Goal: Task Accomplishment & Management: Use online tool/utility

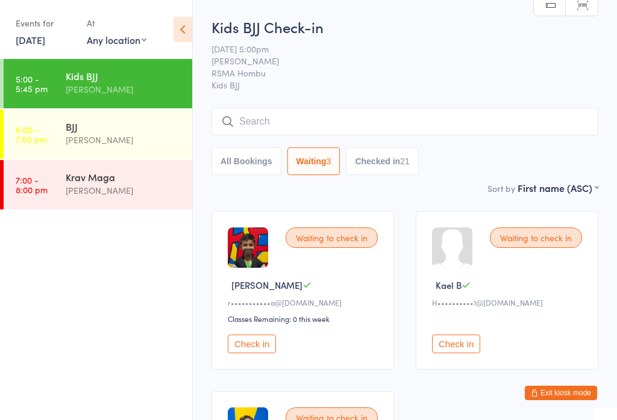
click at [417, 157] on button "Checked in 21" at bounding box center [382, 162] width 72 height 28
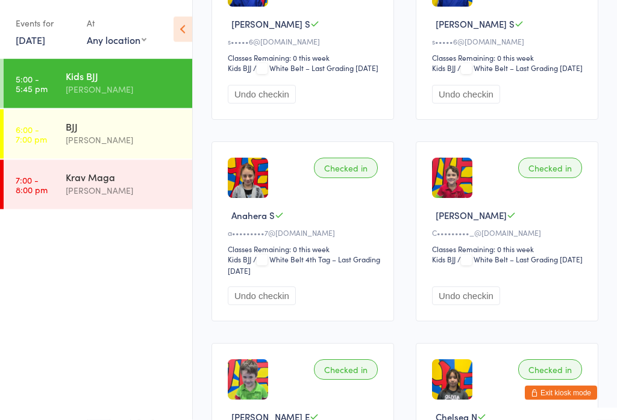
scroll to position [261, 0]
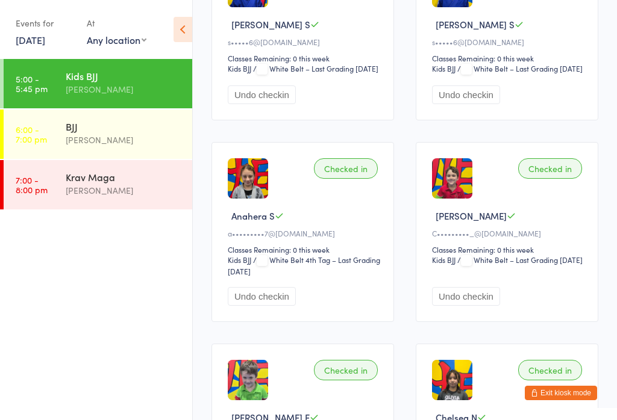
click at [469, 306] on button "Undo checkin" at bounding box center [466, 296] width 68 height 19
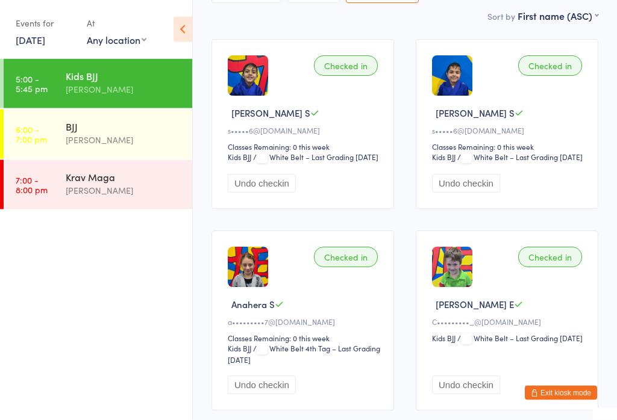
scroll to position [0, 0]
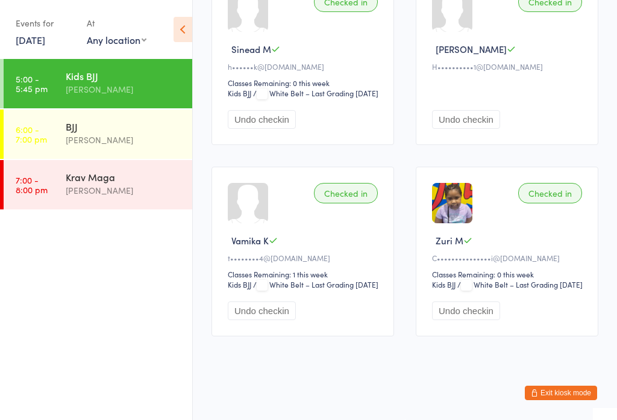
scroll to position [2337, 0]
click at [126, 149] on div "BJJ [PERSON_NAME]" at bounding box center [129, 134] width 126 height 48
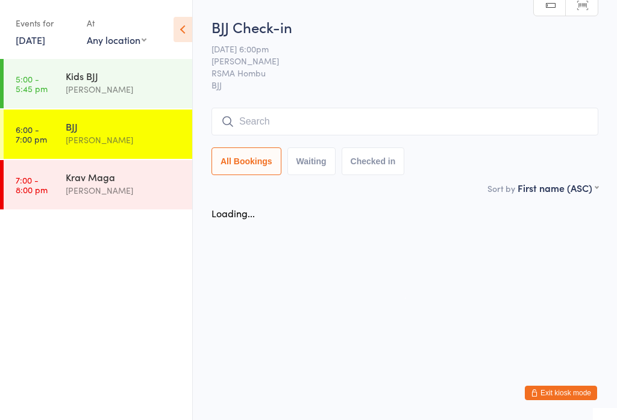
click at [326, 128] on input "search" at bounding box center [404, 122] width 387 height 28
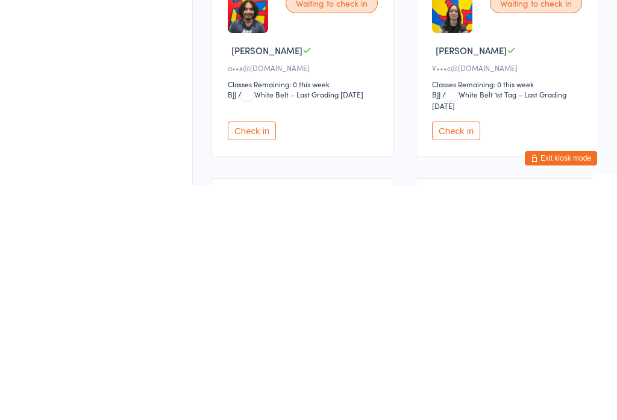
click at [267, 357] on button "Check in" at bounding box center [252, 366] width 48 height 19
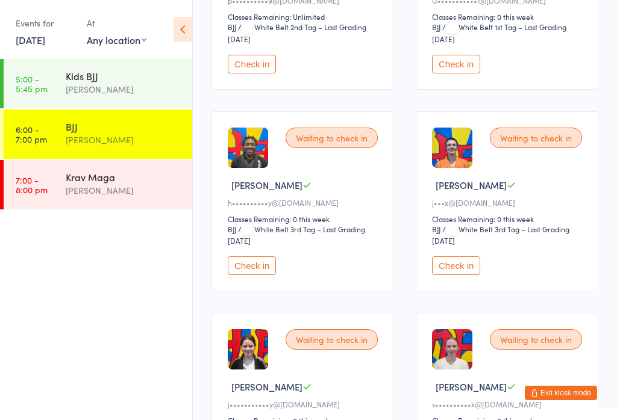
scroll to position [728, 0]
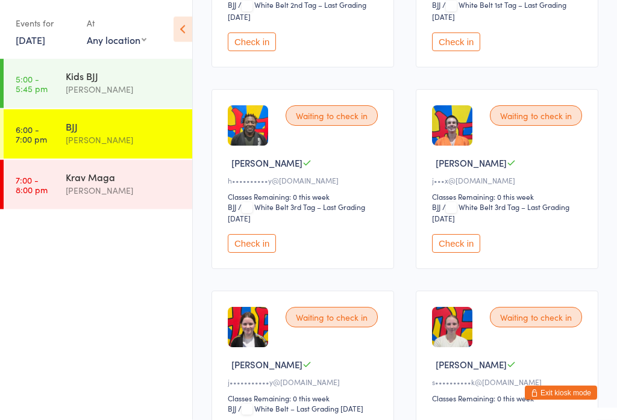
click at [466, 254] on button "Check in" at bounding box center [456, 244] width 48 height 19
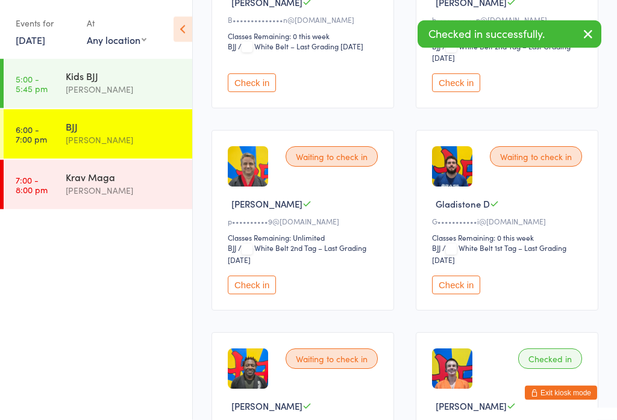
click at [265, 295] on button "Check in" at bounding box center [252, 285] width 48 height 19
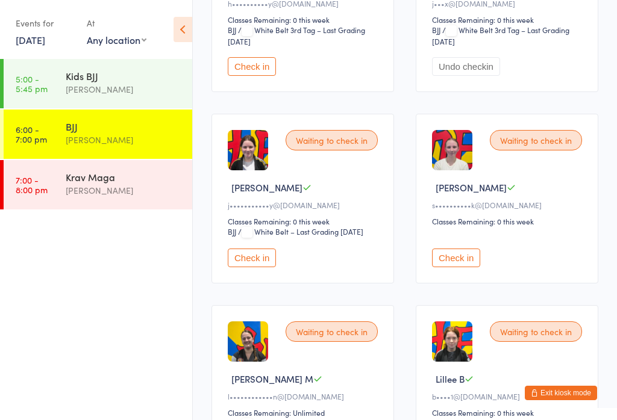
scroll to position [915, 0]
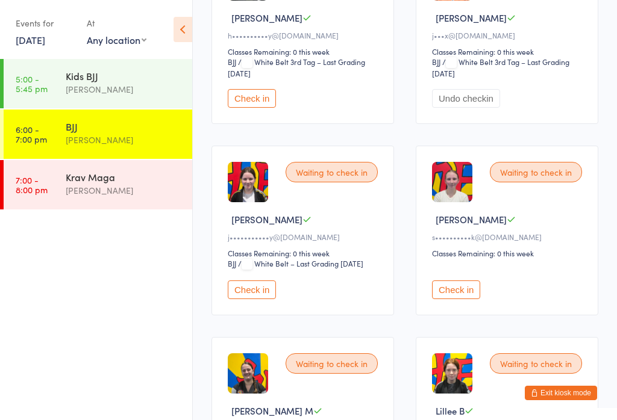
click at [457, 299] on button "Check in" at bounding box center [456, 290] width 48 height 19
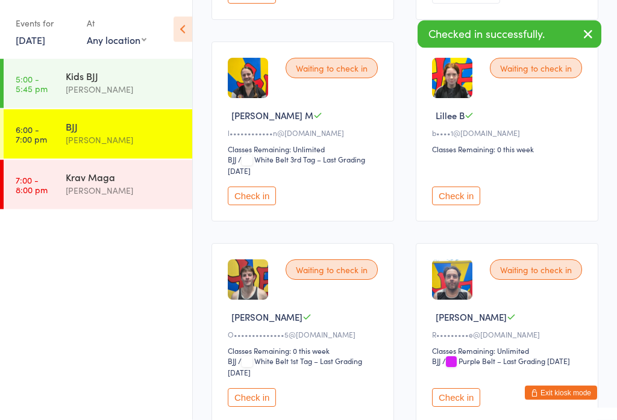
scroll to position [1197, 0]
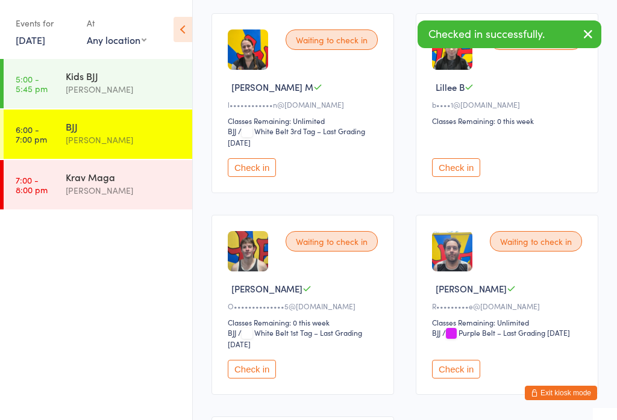
click at [464, 177] on button "Check in" at bounding box center [456, 167] width 48 height 19
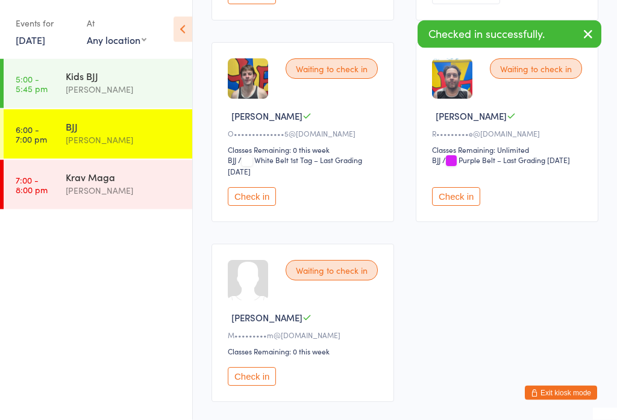
click at [466, 207] on button "Check in" at bounding box center [456, 197] width 48 height 19
click at [269, 222] on div "Waiting to check in [PERSON_NAME]••••••••••••••5@[DOMAIN_NAME] Classes Remainin…" at bounding box center [302, 132] width 182 height 180
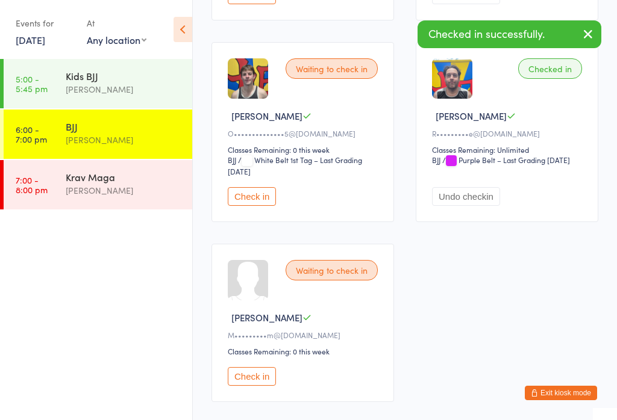
click at [275, 206] on button "Check in" at bounding box center [252, 196] width 48 height 19
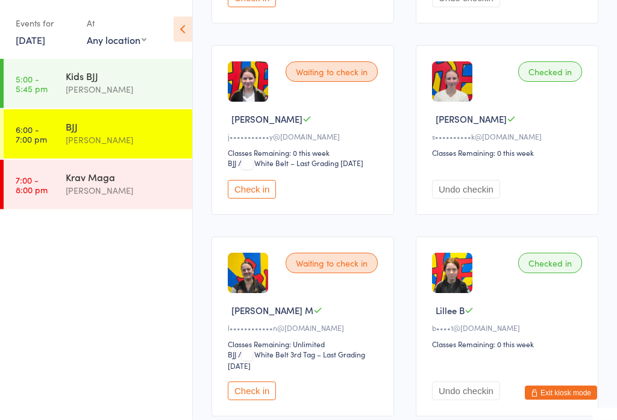
scroll to position [988, 0]
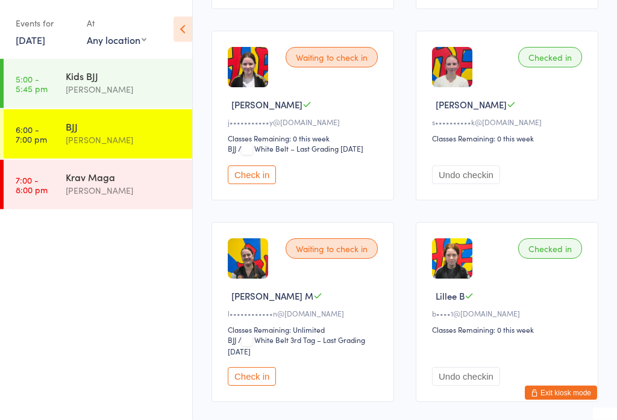
click at [263, 185] on button "Check in" at bounding box center [252, 175] width 48 height 19
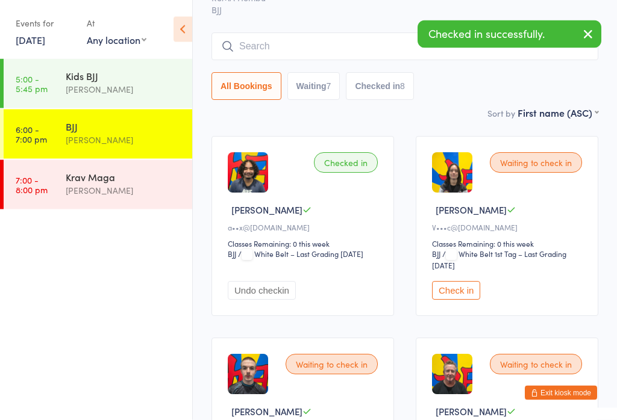
scroll to position [0, 0]
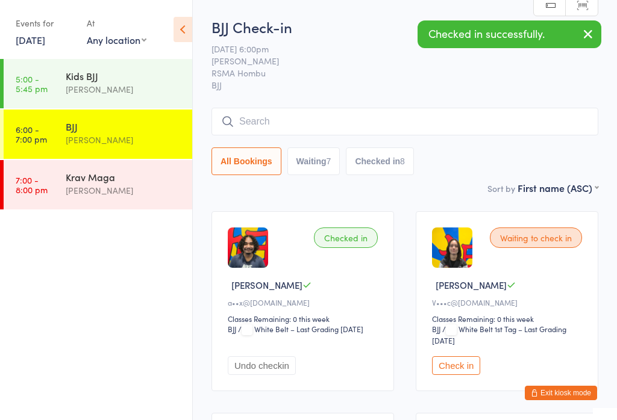
click at [359, 125] on input "search" at bounding box center [404, 122] width 387 height 28
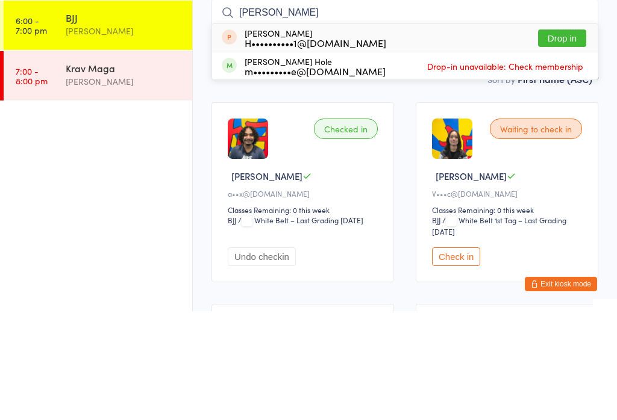
type input "[PERSON_NAME]"
click at [559, 139] on button "Drop in" at bounding box center [562, 147] width 48 height 17
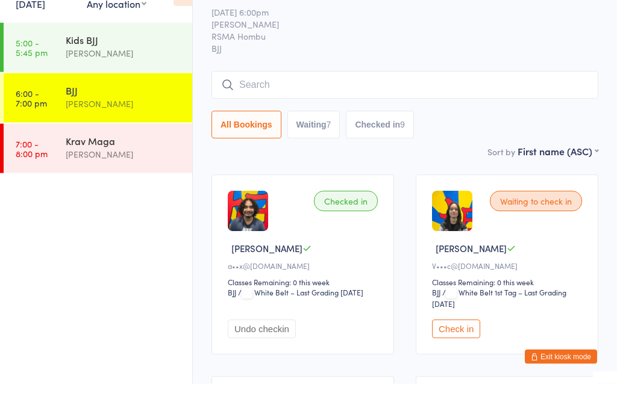
click at [318, 148] on button "Waiting 7" at bounding box center [313, 162] width 53 height 28
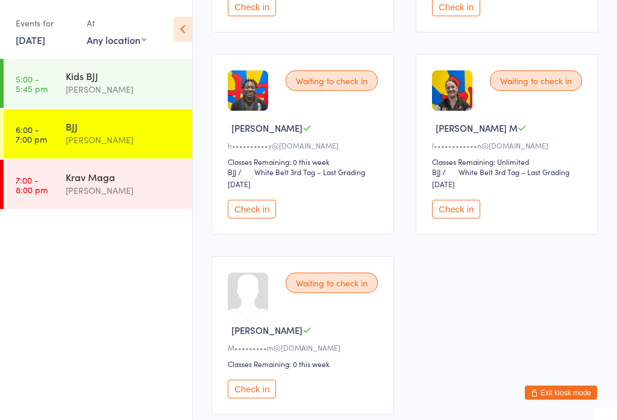
click at [257, 219] on button "Check in" at bounding box center [252, 210] width 48 height 19
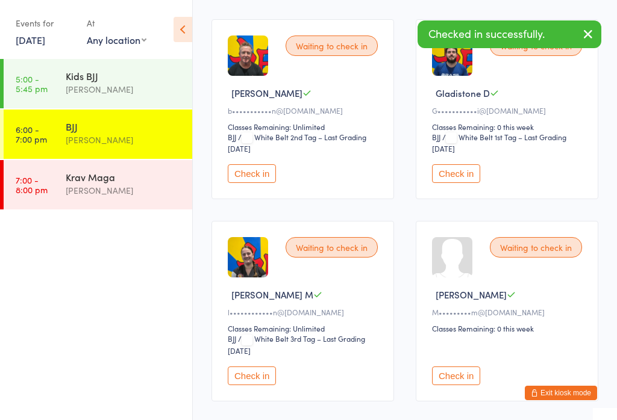
scroll to position [391, 0]
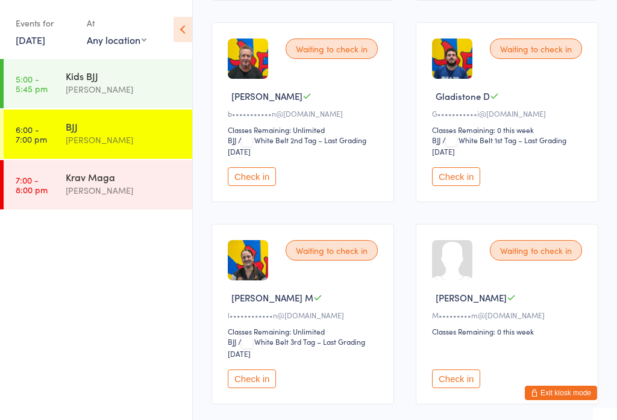
click at [466, 186] on button "Check in" at bounding box center [456, 176] width 48 height 19
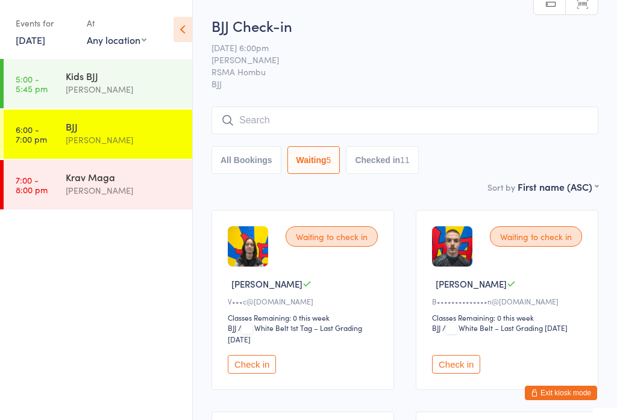
scroll to position [0, 0]
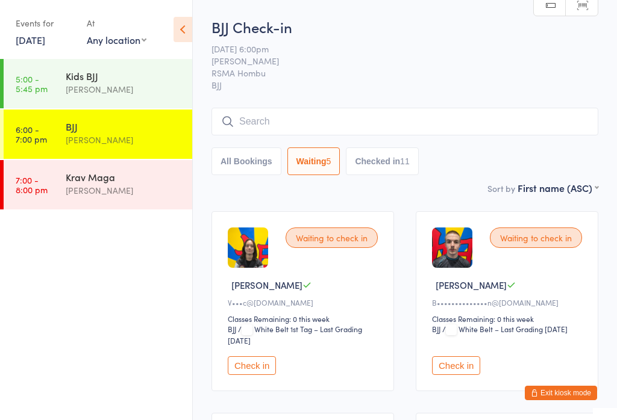
click at [428, 116] on input "search" at bounding box center [404, 122] width 387 height 28
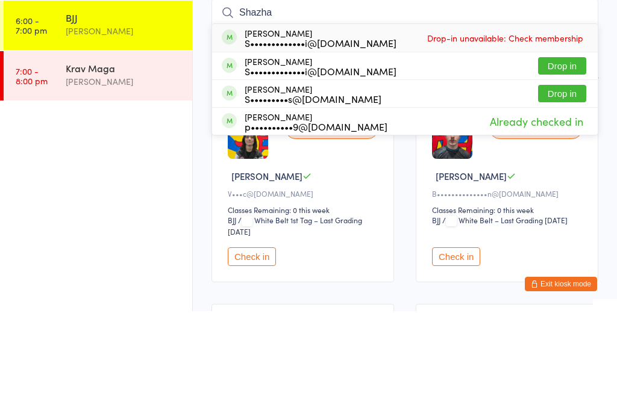
type input "Shazha"
click at [564, 166] on button "Drop in" at bounding box center [562, 174] width 48 height 17
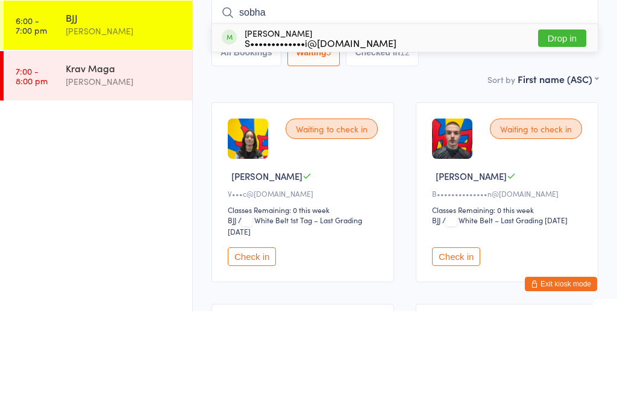
type input "sobha"
click at [556, 139] on button "Drop in" at bounding box center [562, 147] width 48 height 17
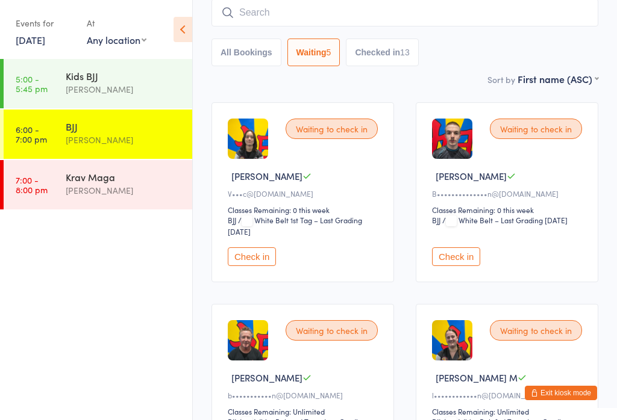
click at [263, 266] on button "Check in" at bounding box center [252, 257] width 48 height 19
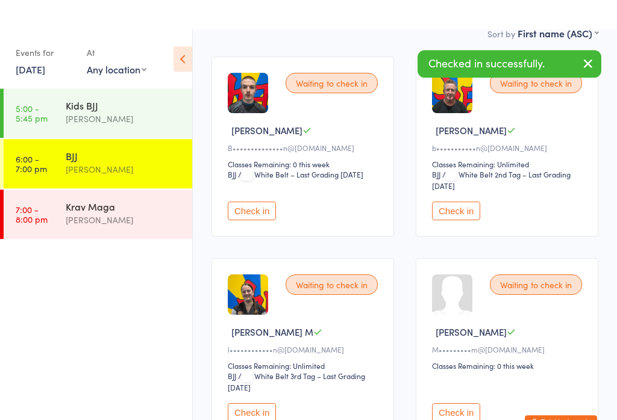
scroll to position [0, 0]
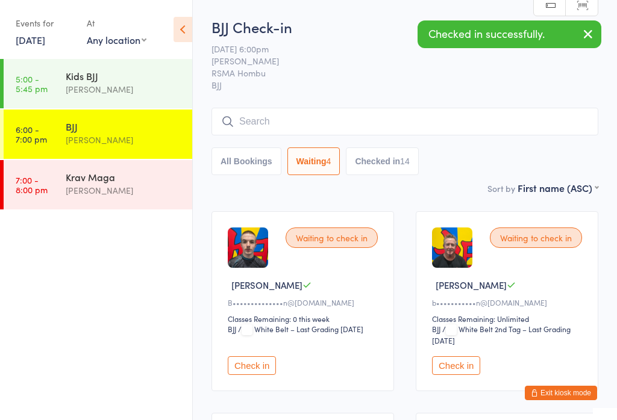
click at [410, 117] on input "search" at bounding box center [404, 122] width 387 height 28
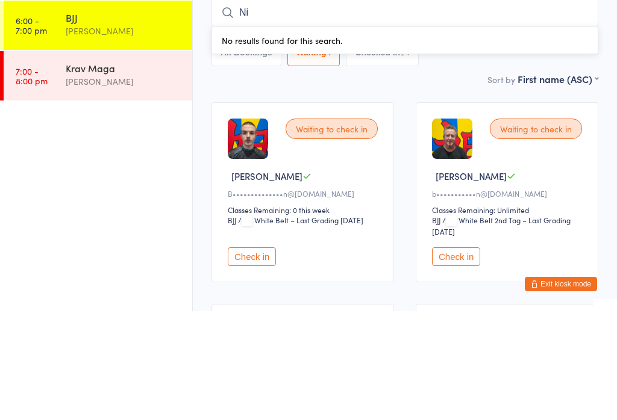
type input "N"
click at [418, 148] on button "Checked in 14" at bounding box center [382, 162] width 72 height 28
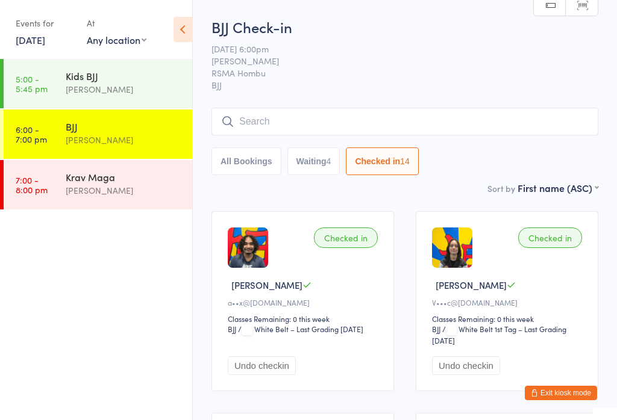
click at [455, 109] on input "search" at bounding box center [404, 122] width 387 height 28
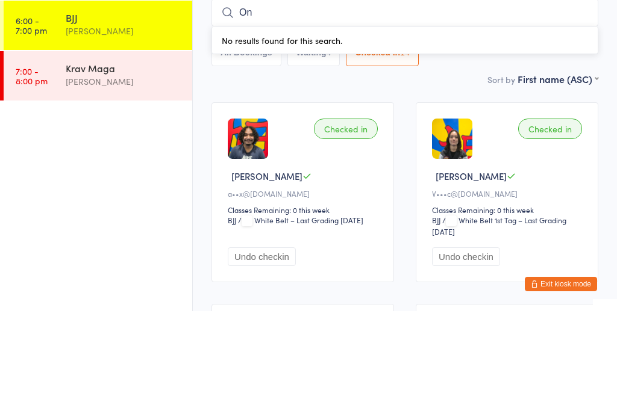
type input "O"
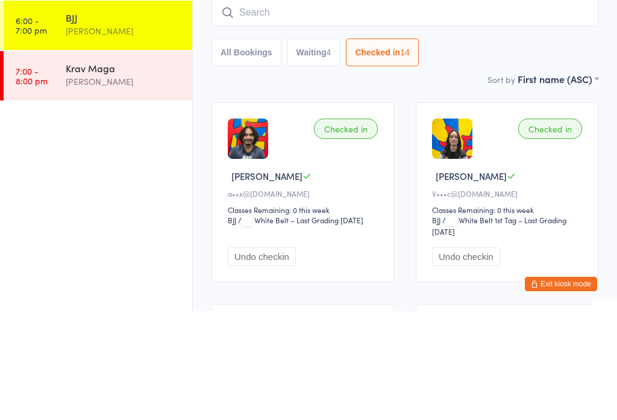
click at [248, 148] on button "All Bookings" at bounding box center [246, 162] width 70 height 28
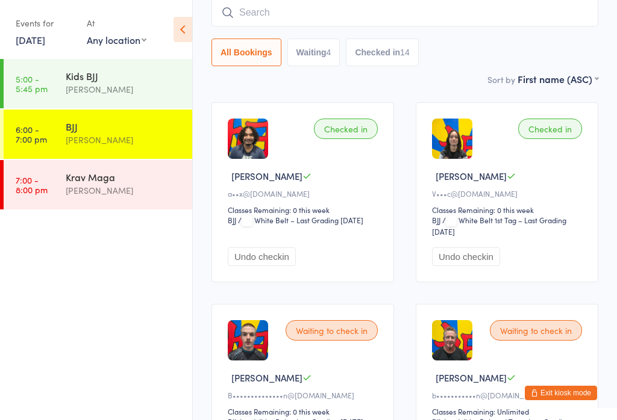
click at [327, 50] on button "Waiting 4" at bounding box center [313, 53] width 53 height 28
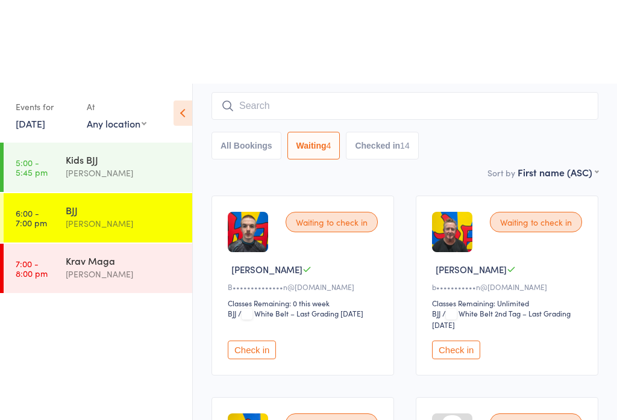
scroll to position [0, 0]
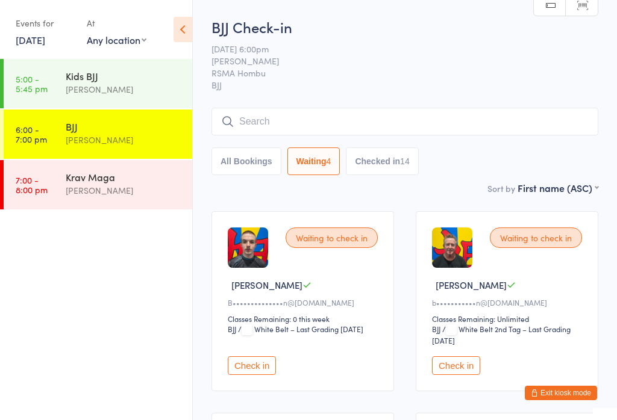
click at [255, 164] on button "All Bookings" at bounding box center [246, 162] width 70 height 28
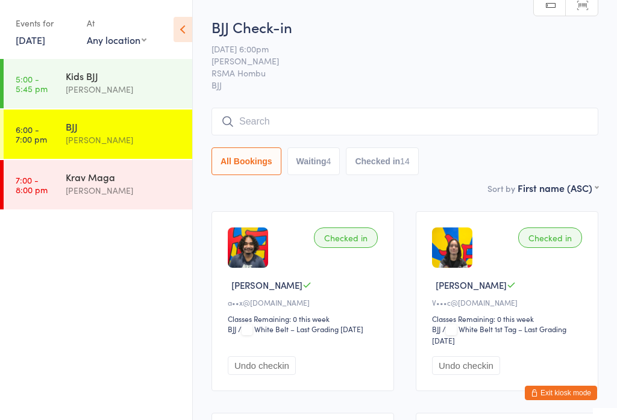
click at [428, 114] on input "search" at bounding box center [404, 122] width 387 height 28
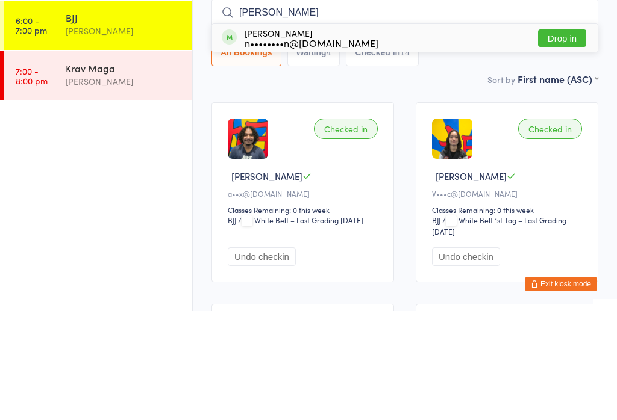
type input "[PERSON_NAME]"
click at [563, 139] on button "Drop in" at bounding box center [562, 147] width 48 height 17
